Goal: Task Accomplishment & Management: Manage account settings

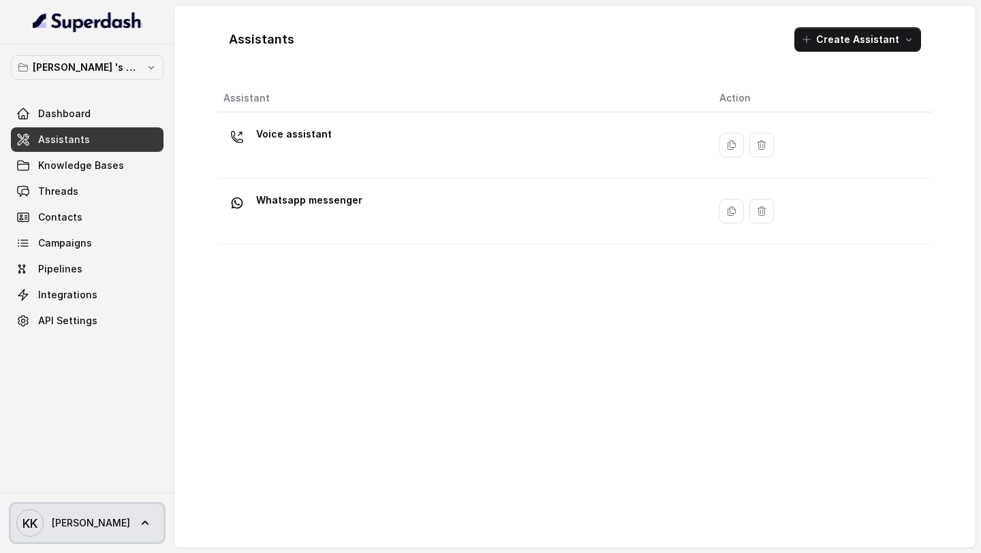
click at [68, 520] on span "[PERSON_NAME]" at bounding box center [91, 523] width 78 height 14
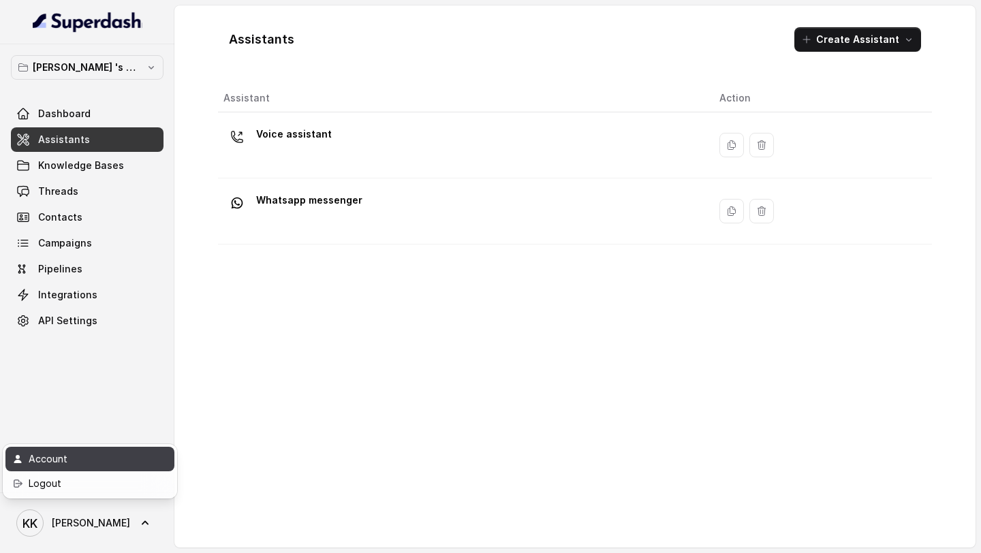
click at [86, 467] on div "Account" at bounding box center [87, 459] width 116 height 16
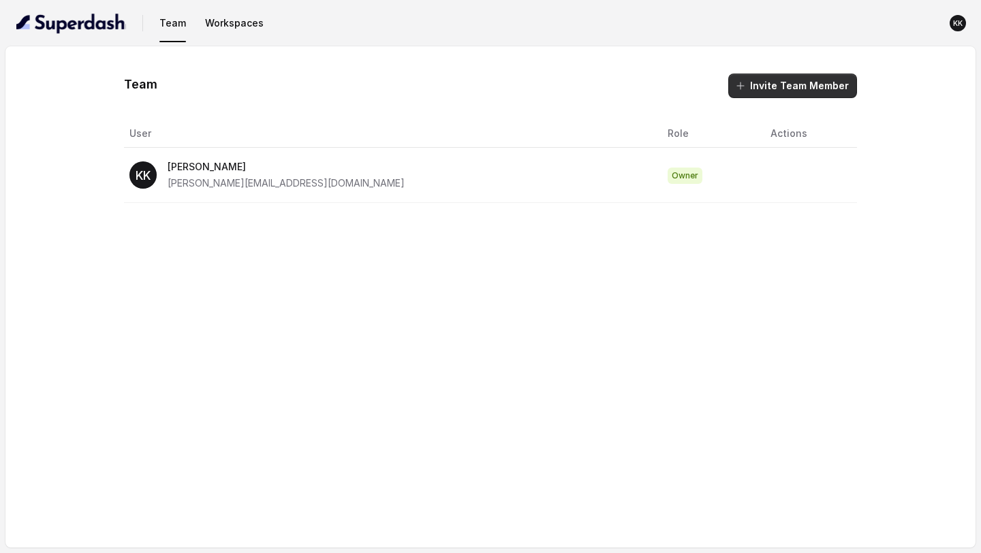
click at [774, 84] on button "Invite Team Member" at bounding box center [792, 86] width 129 height 25
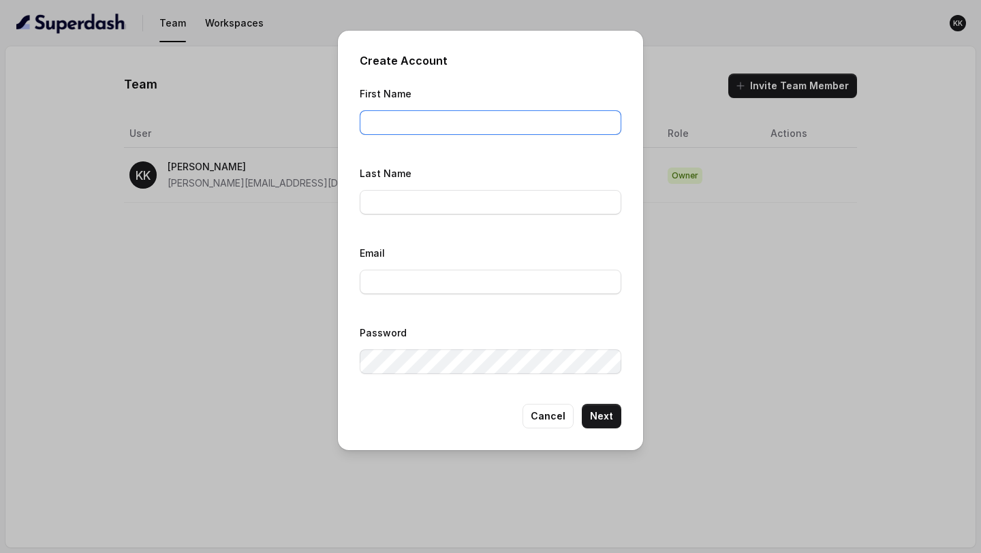
click at [541, 114] on input "First Name" at bounding box center [491, 122] width 262 height 25
click at [498, 207] on input "Last Name" at bounding box center [491, 202] width 262 height 25
click at [479, 283] on input "Email" at bounding box center [491, 282] width 262 height 25
click at [750, 385] on div "Create Account First Name Last Name Email Password Cancel Next" at bounding box center [490, 276] width 981 height 553
